Goal: Task Accomplishment & Management: Use online tool/utility

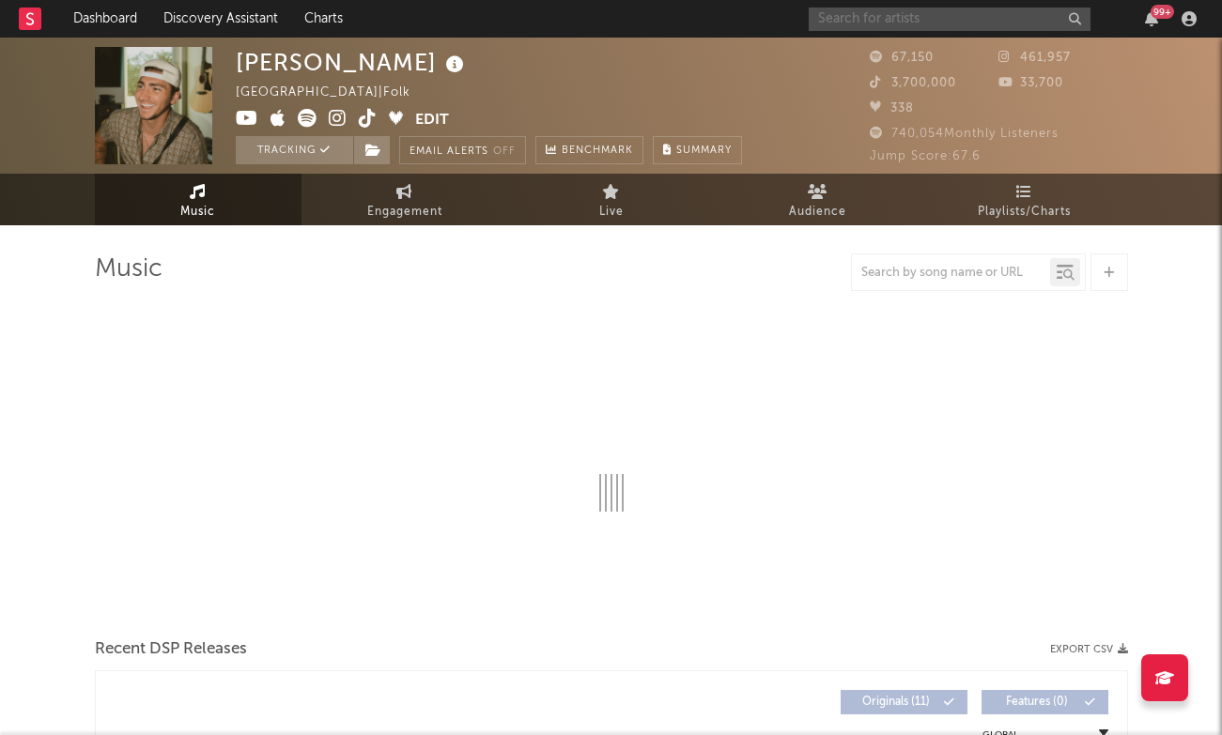
click at [914, 18] on input "text" at bounding box center [950, 19] width 282 height 23
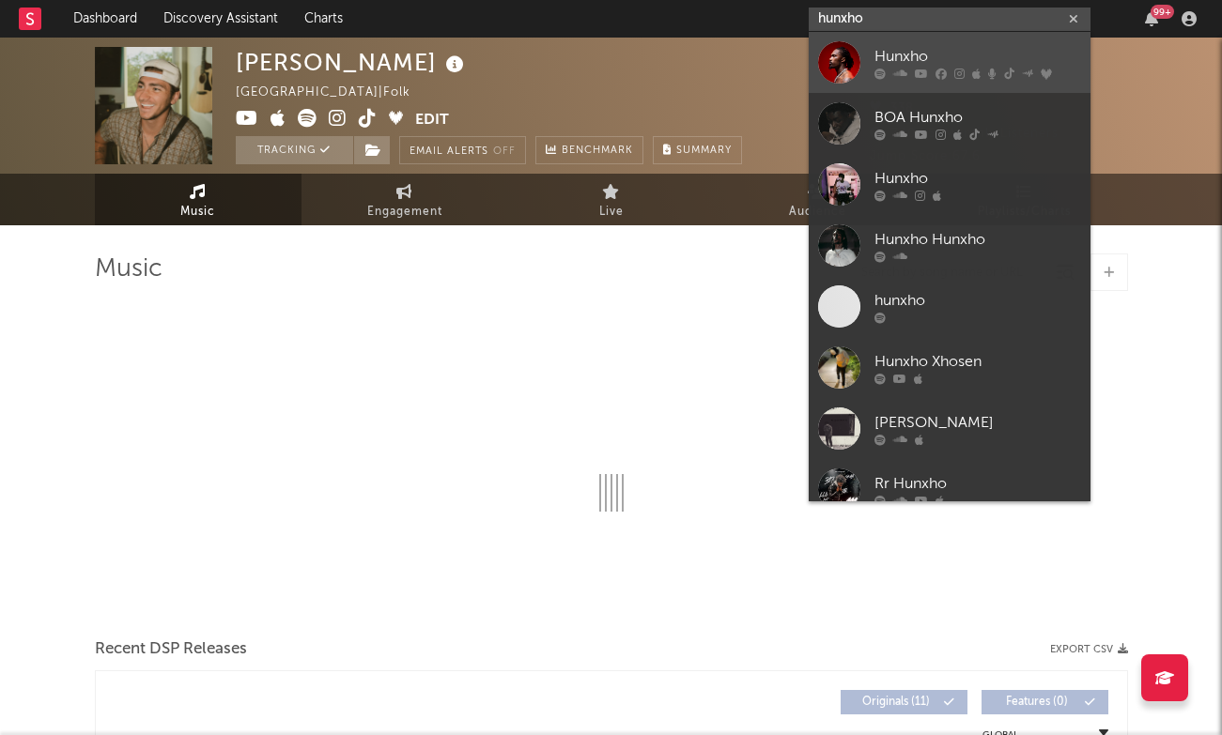
type input "hunxho"
click at [935, 75] on icon at bounding box center [940, 73] width 11 height 11
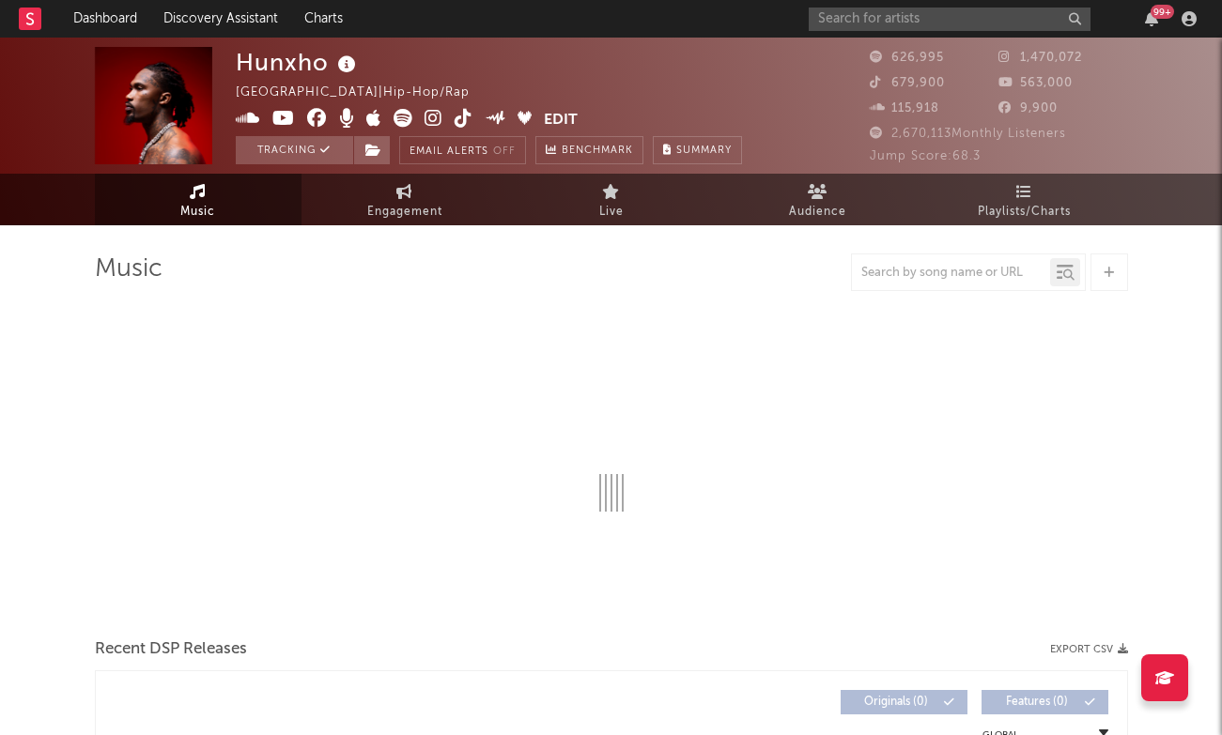
select select "6m"
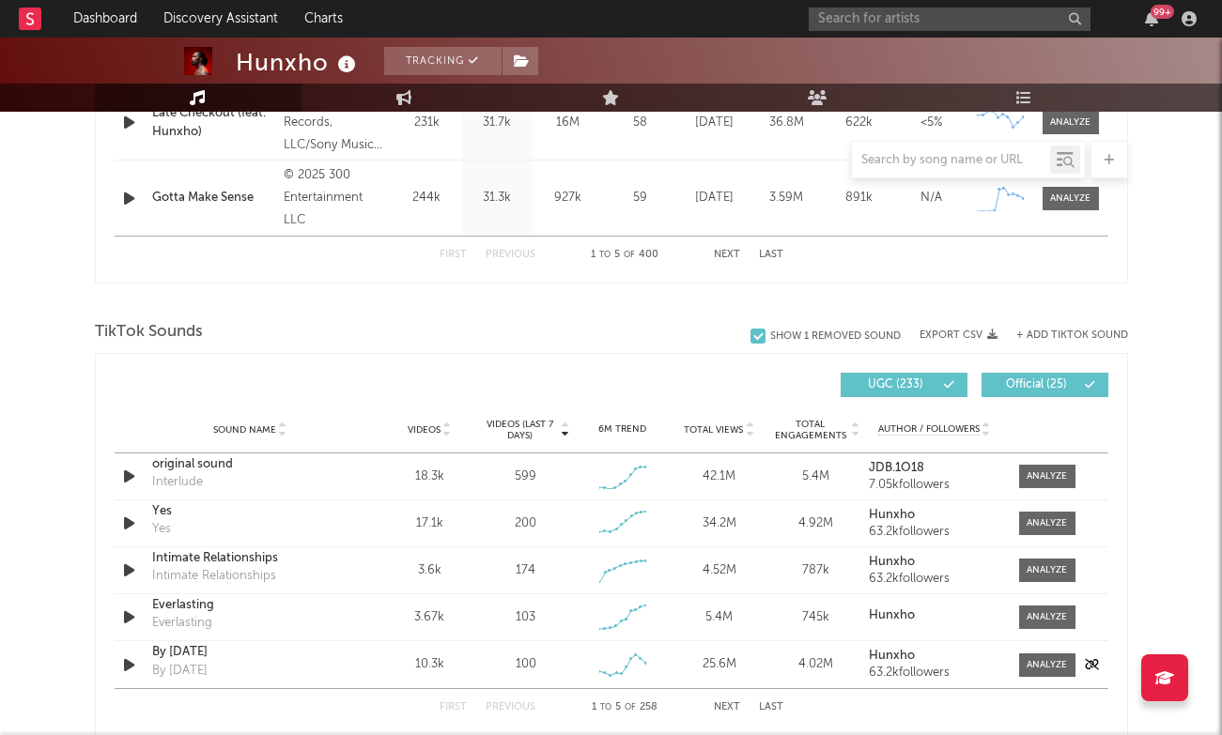
scroll to position [1096, 0]
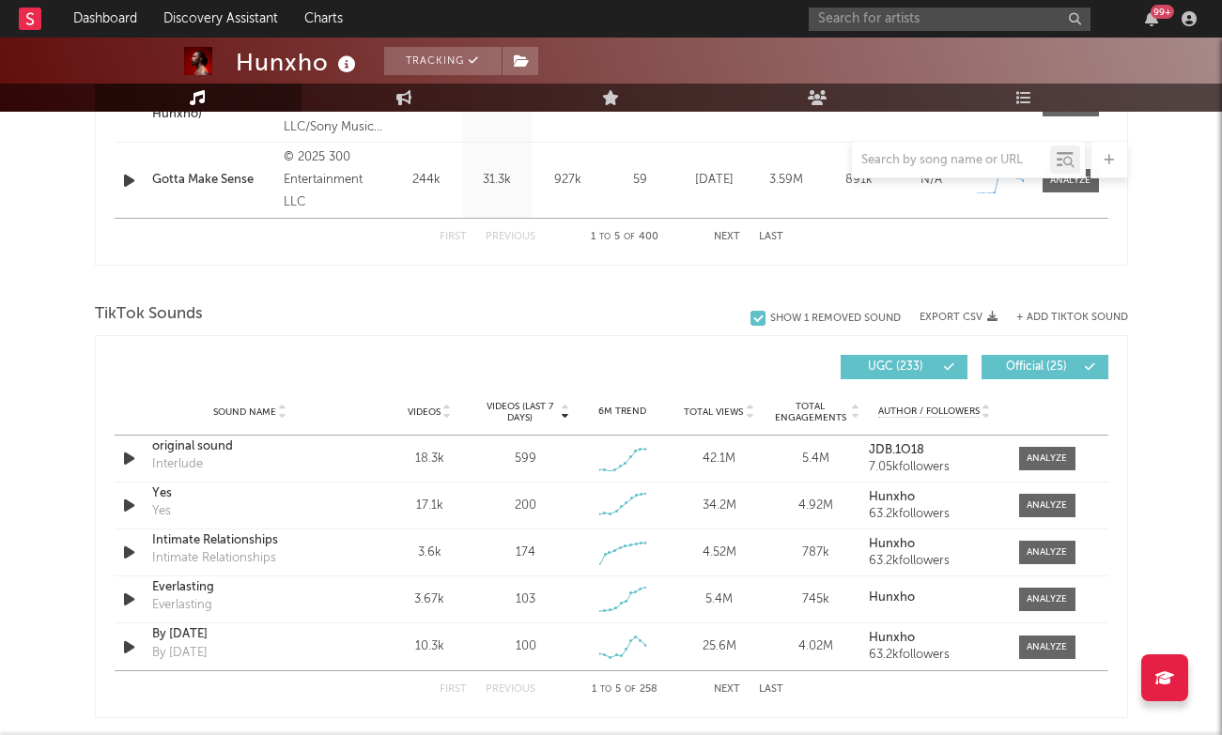
click at [727, 688] on button "Next" at bounding box center [727, 690] width 26 height 10
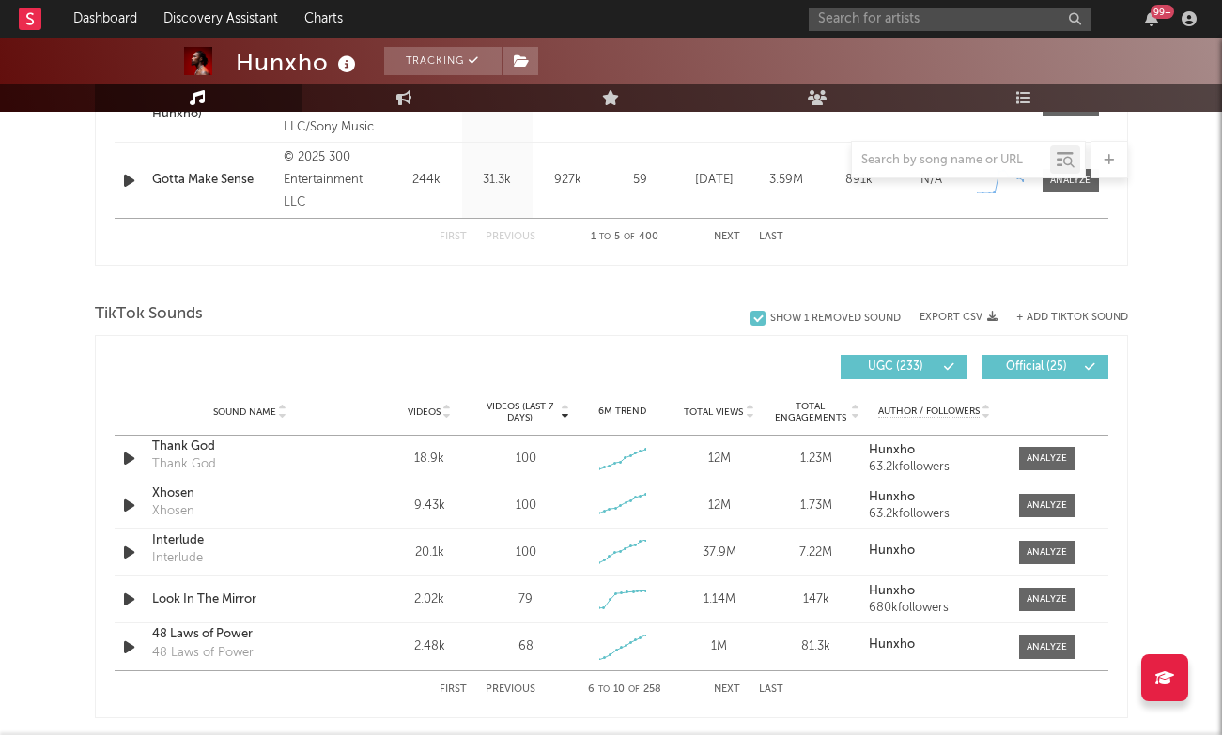
click at [522, 685] on button "Previous" at bounding box center [511, 690] width 50 height 10
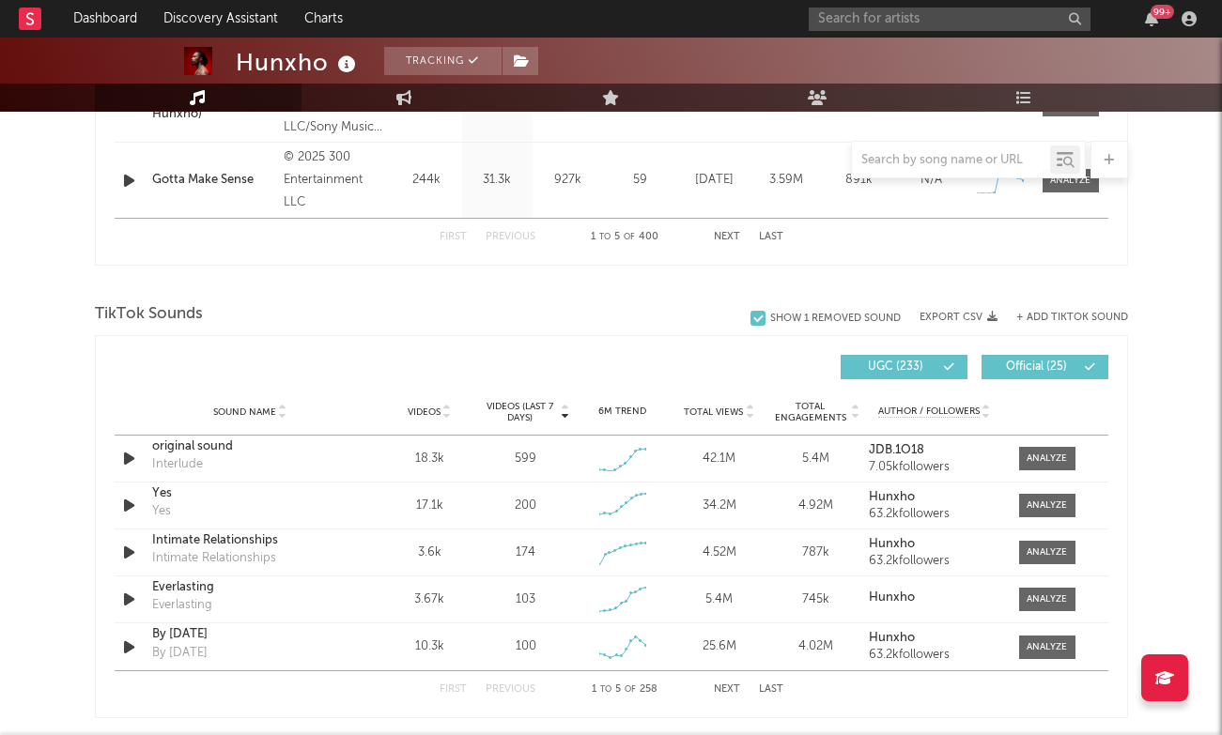
click at [1047, 319] on button "+ Add TikTok Sound" at bounding box center [1072, 318] width 112 height 10
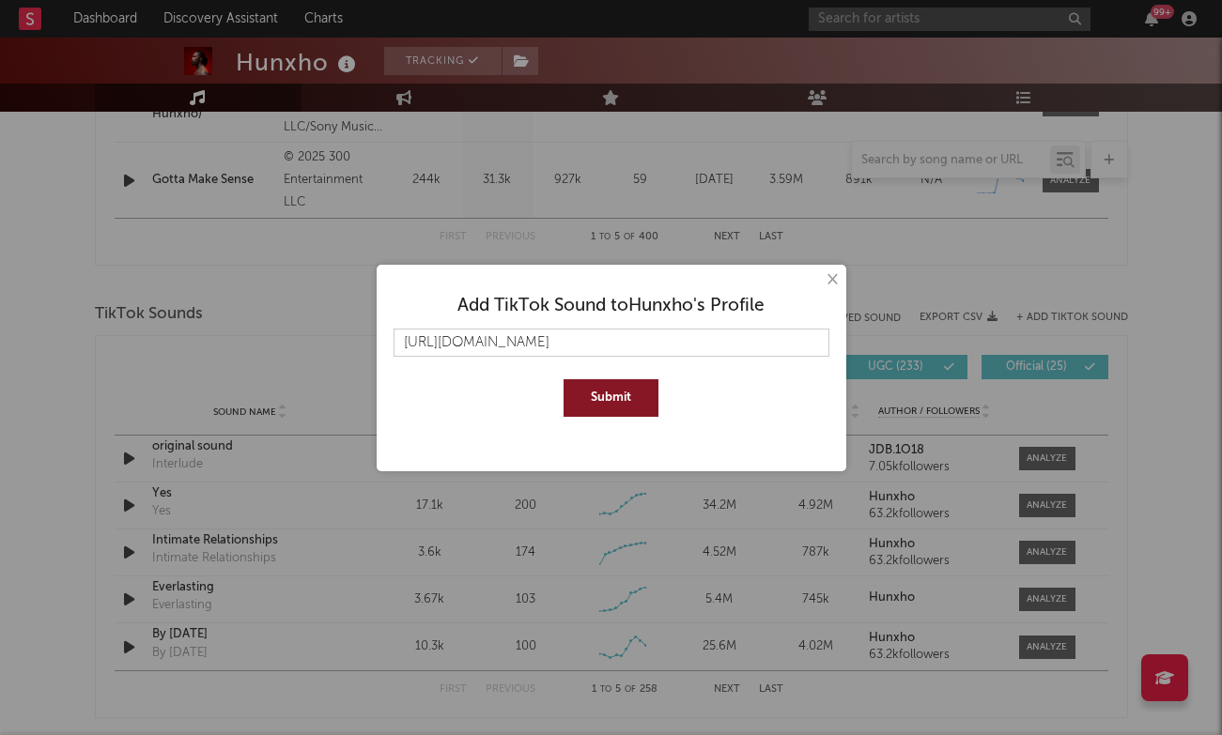
type input "[URL][DOMAIN_NAME]"
click at [595, 394] on button "Submit" at bounding box center [611, 398] width 95 height 38
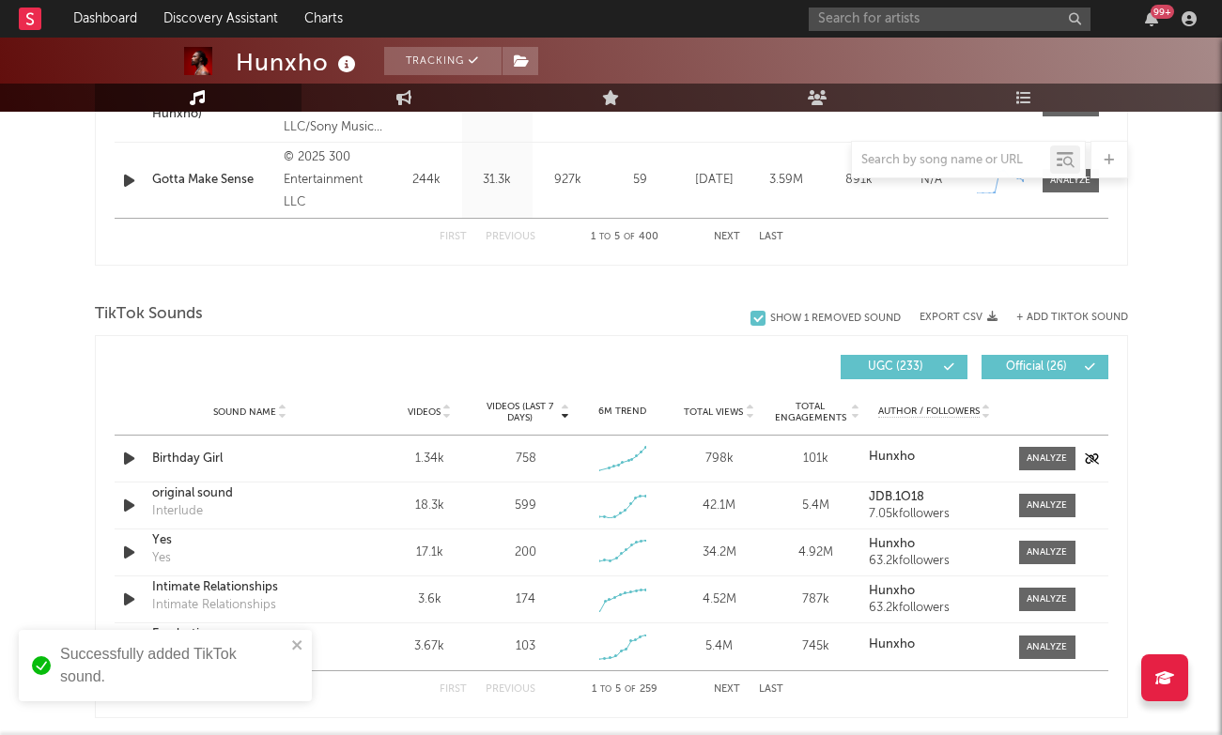
click at [1041, 472] on div "Sound Name Birthday Girl Videos 1.34k Videos (last 7 days) 758 Weekly Growth % …" at bounding box center [612, 459] width 994 height 46
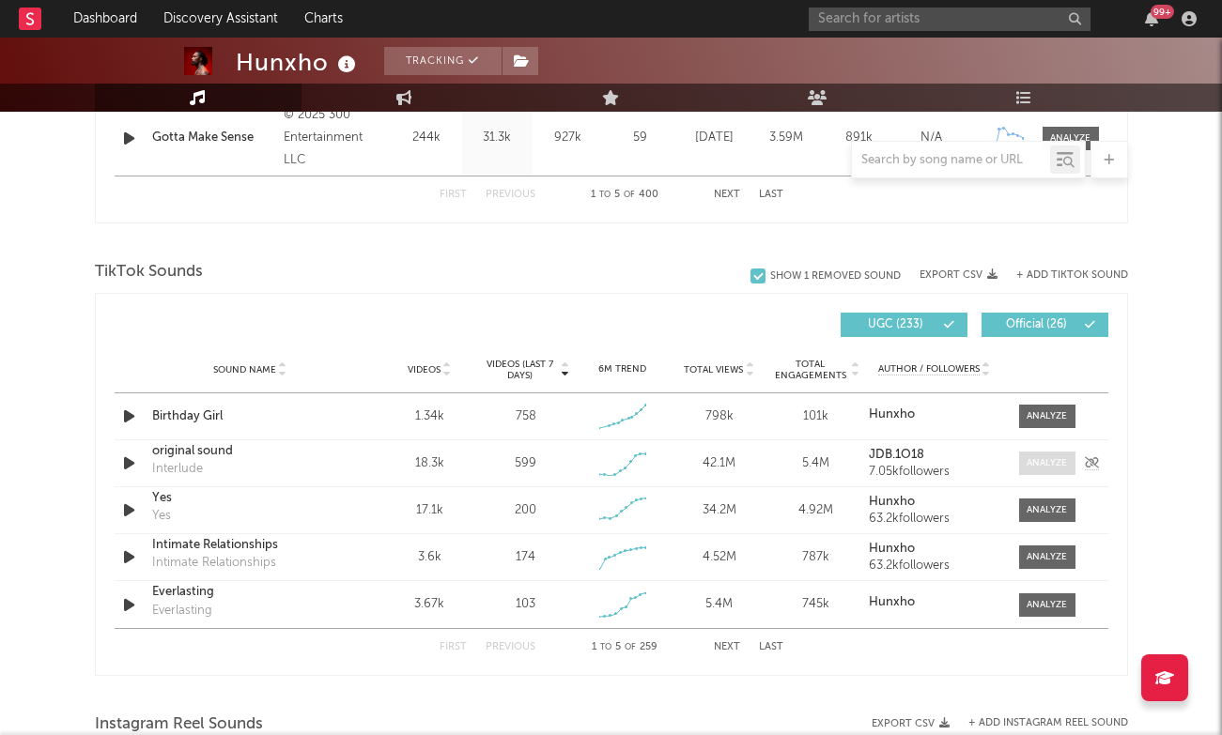
scroll to position [1159, 0]
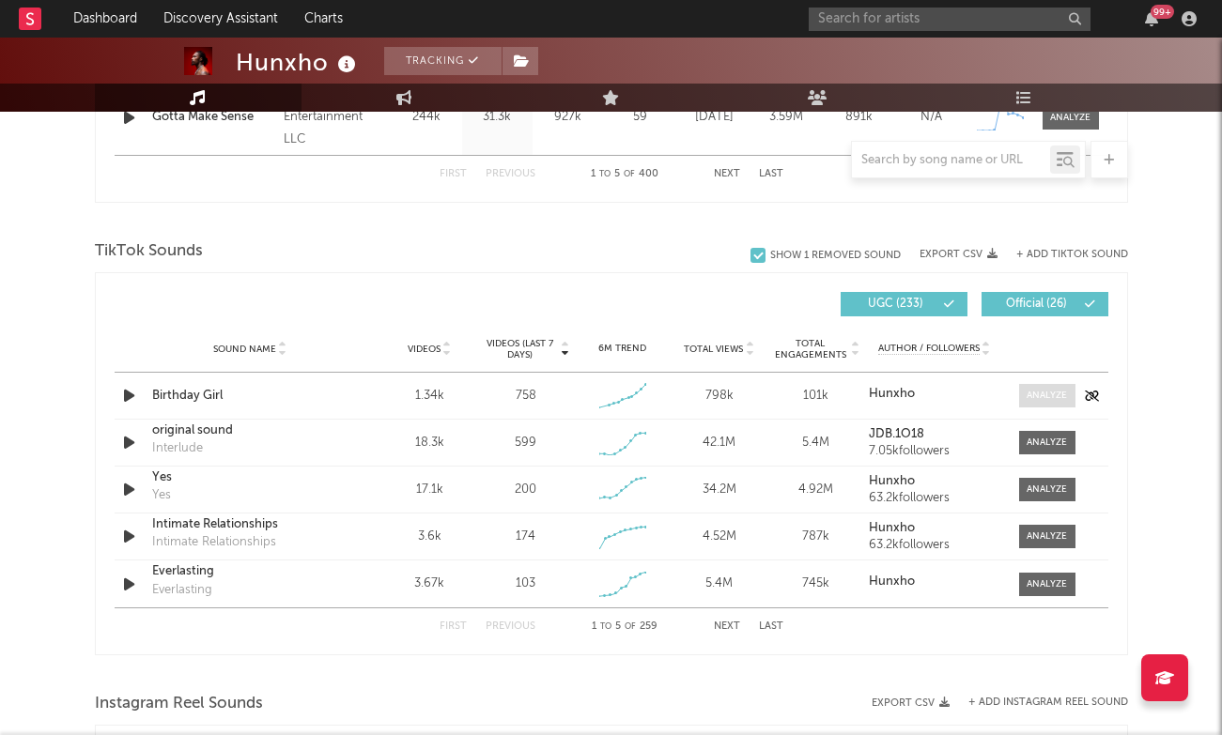
click at [1036, 398] on div at bounding box center [1047, 396] width 40 height 14
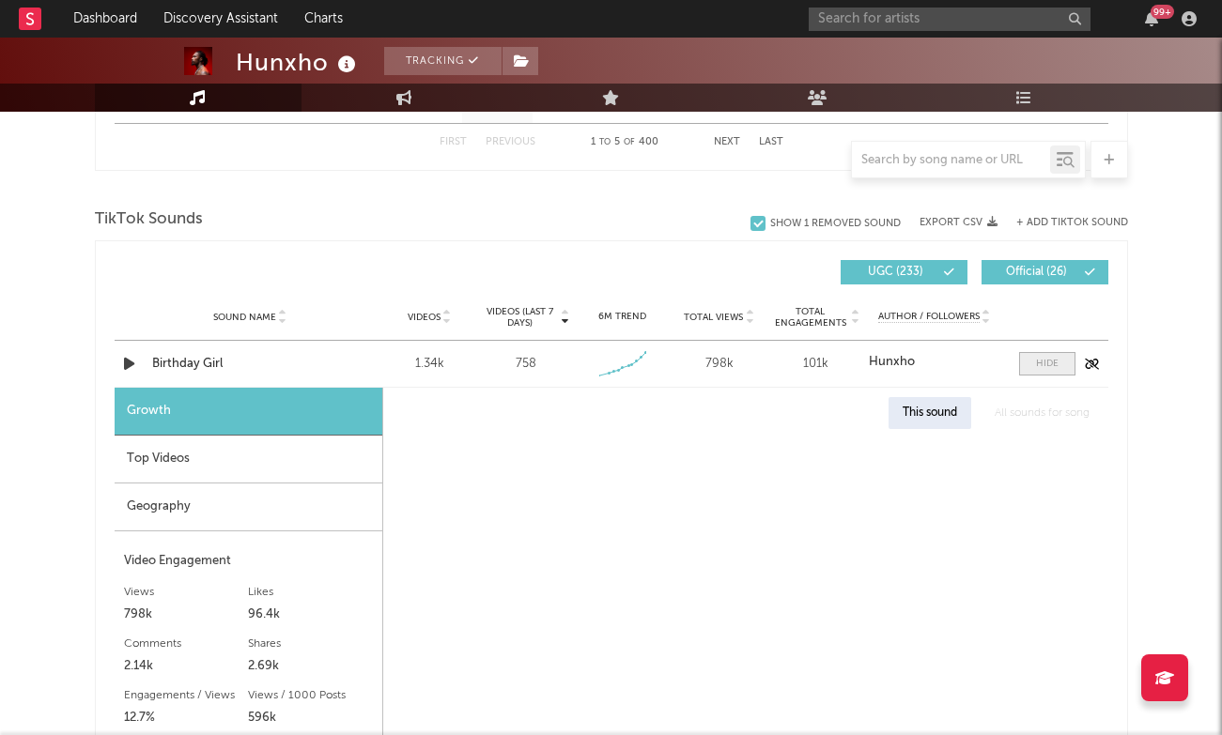
select select "1w"
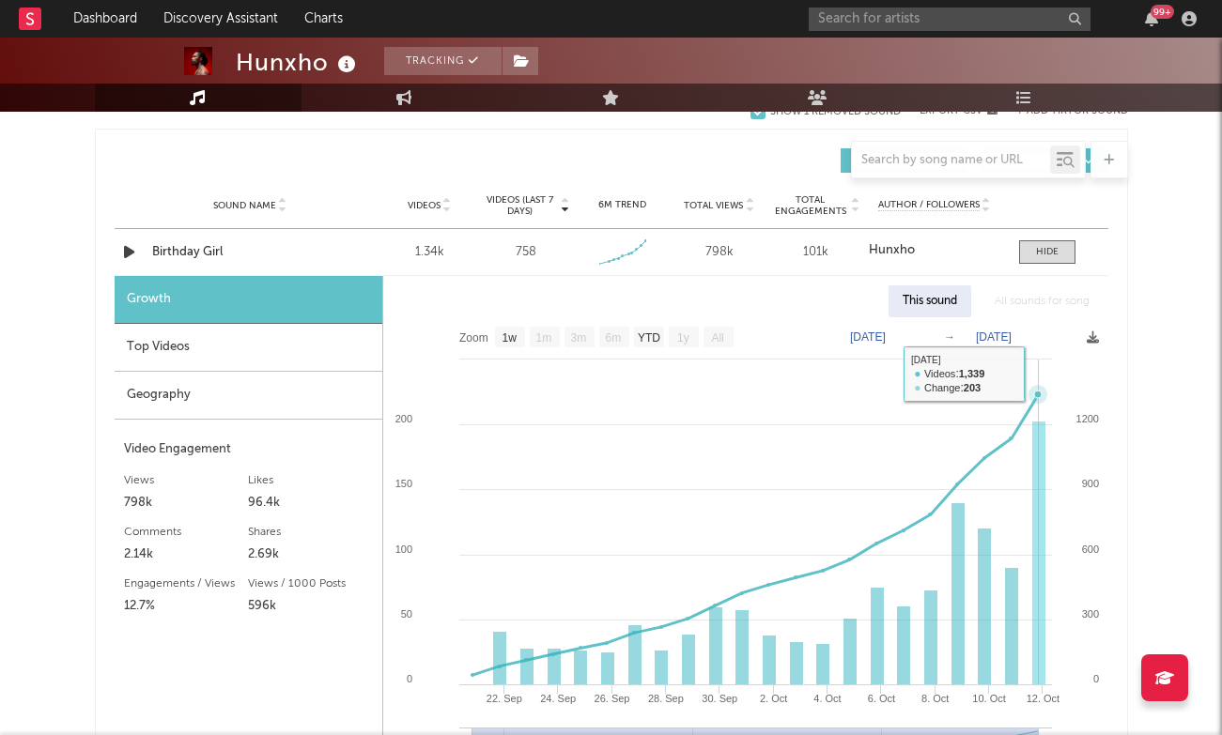
scroll to position [1306, 0]
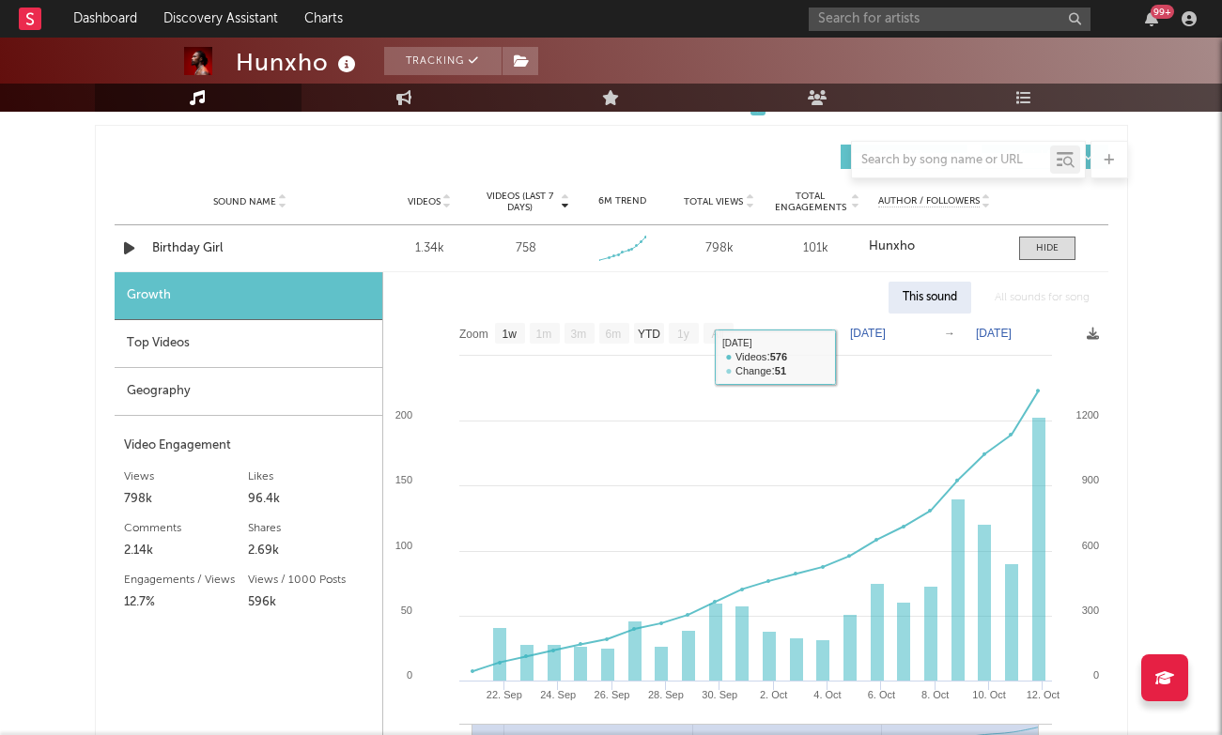
click at [299, 363] on div "Top Videos" at bounding box center [249, 344] width 268 height 48
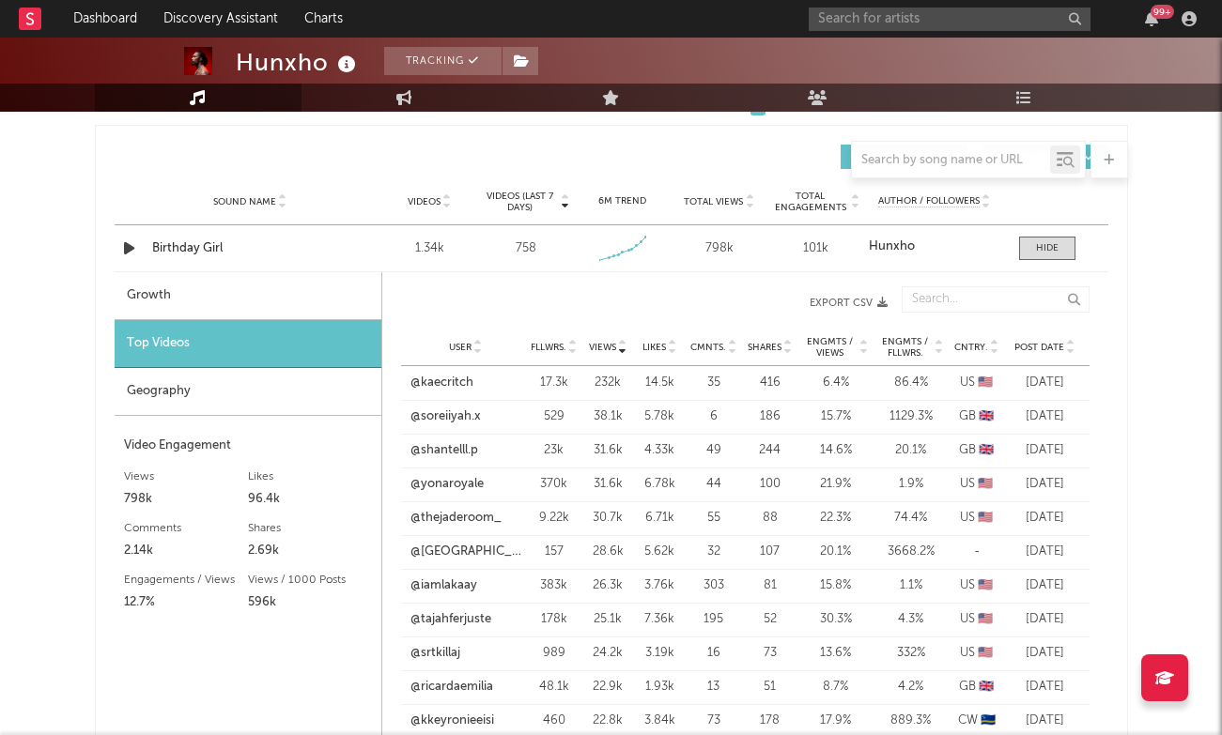
click at [1049, 345] on span "Post Date" at bounding box center [1039, 347] width 50 height 11
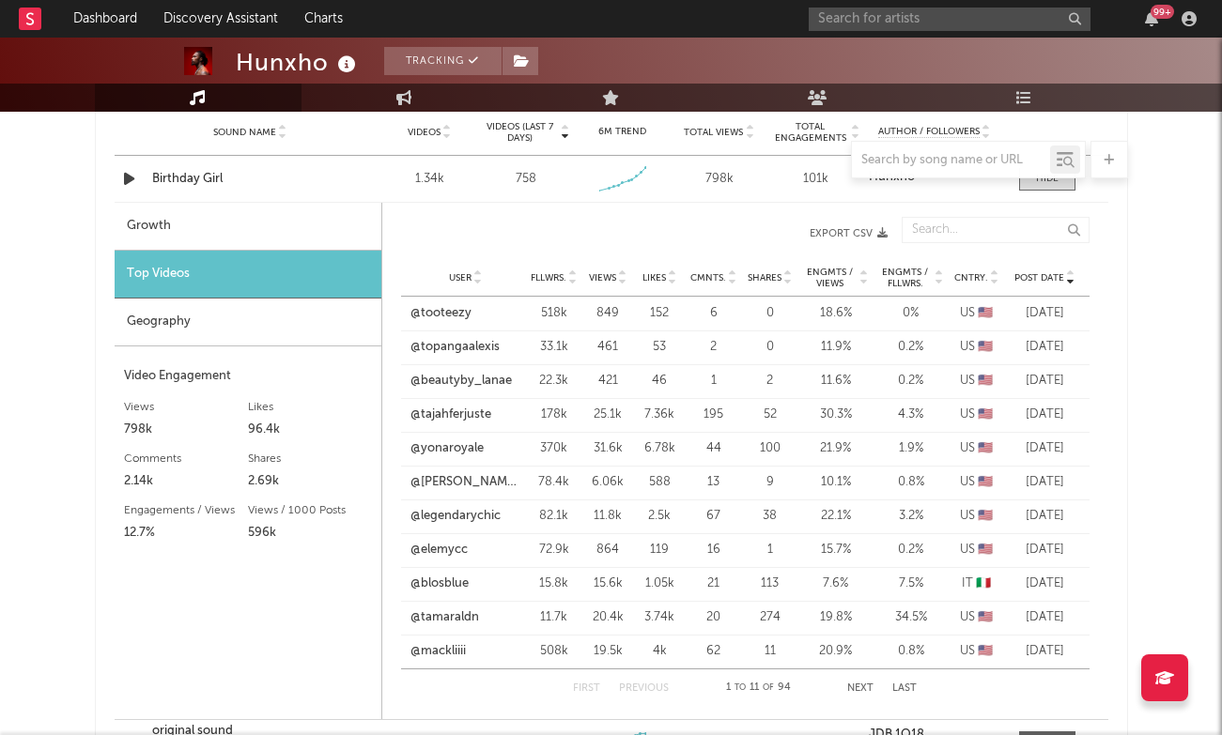
scroll to position [1380, 0]
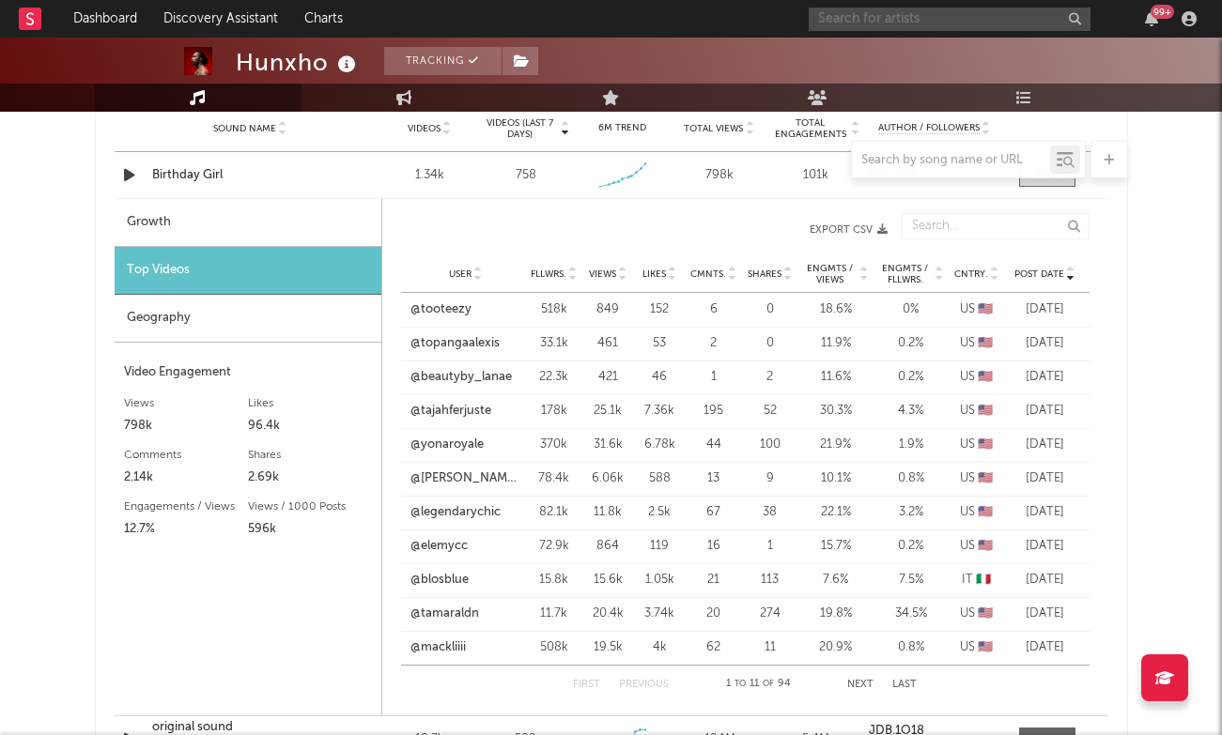
click at [859, 14] on input "text" at bounding box center [950, 19] width 282 height 23
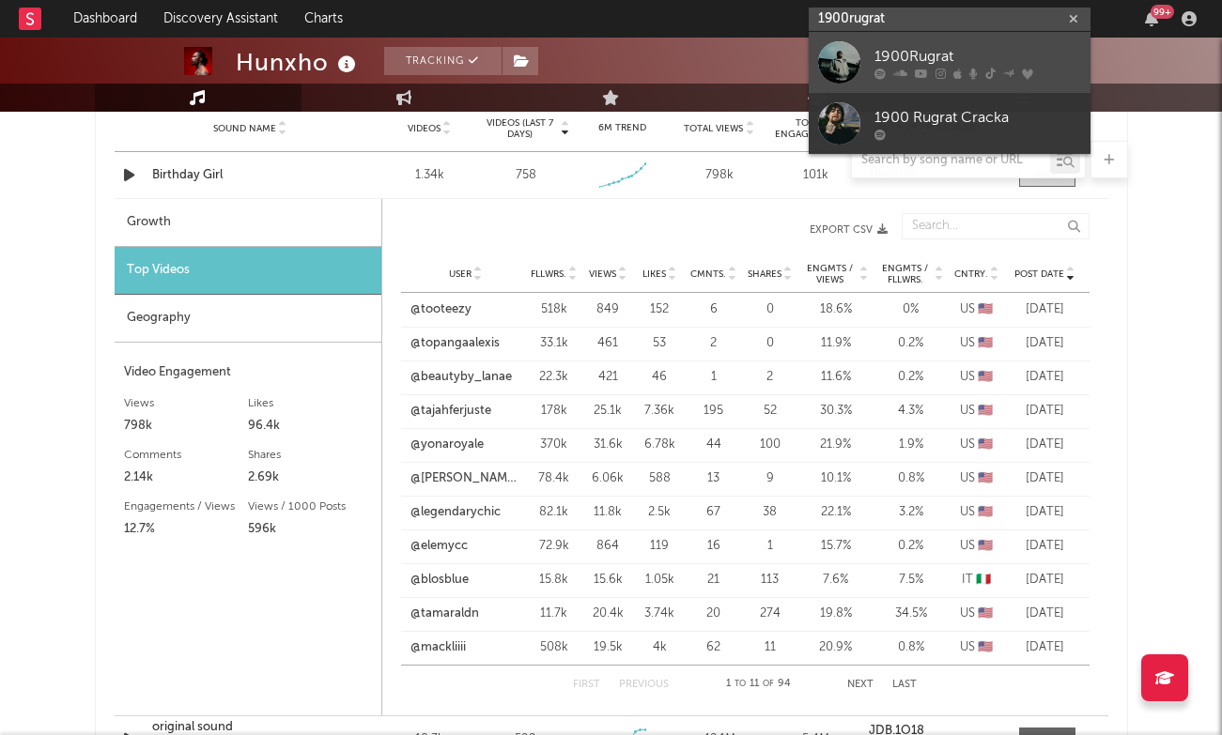
type input "1900rugrat"
click at [858, 65] on div at bounding box center [839, 62] width 42 height 42
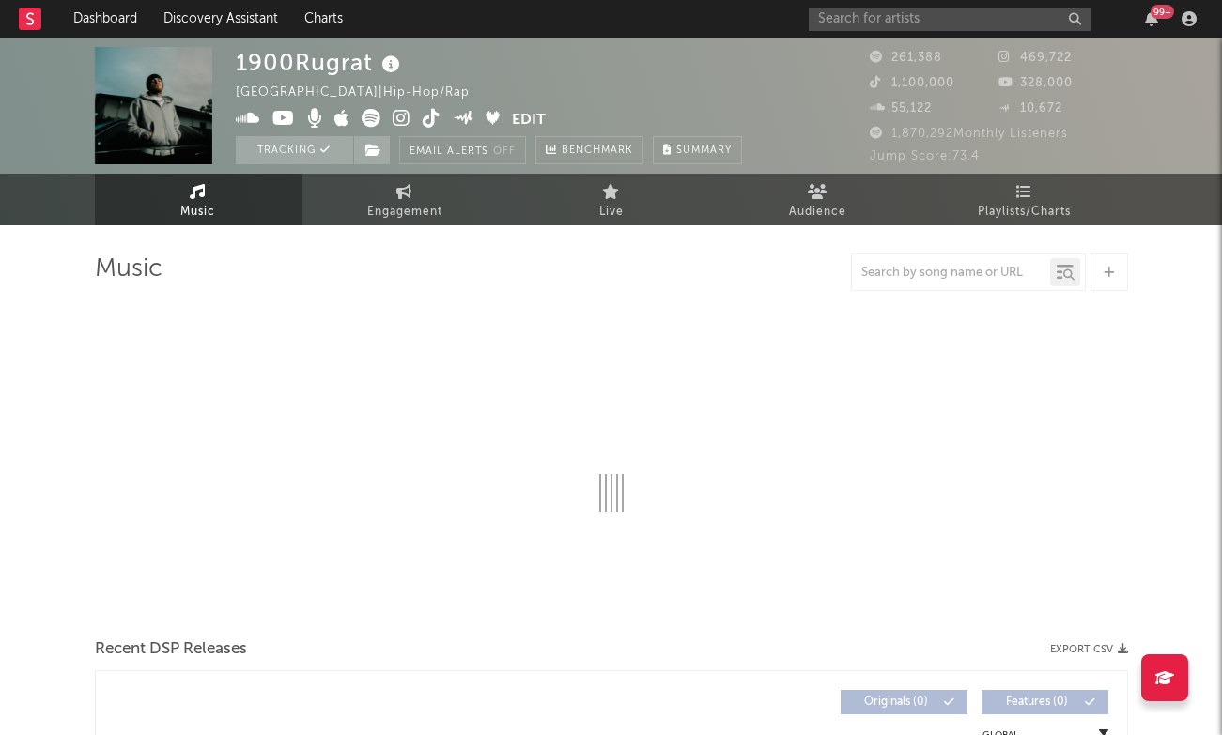
select select "6m"
